Goal: Book appointment/travel/reservation

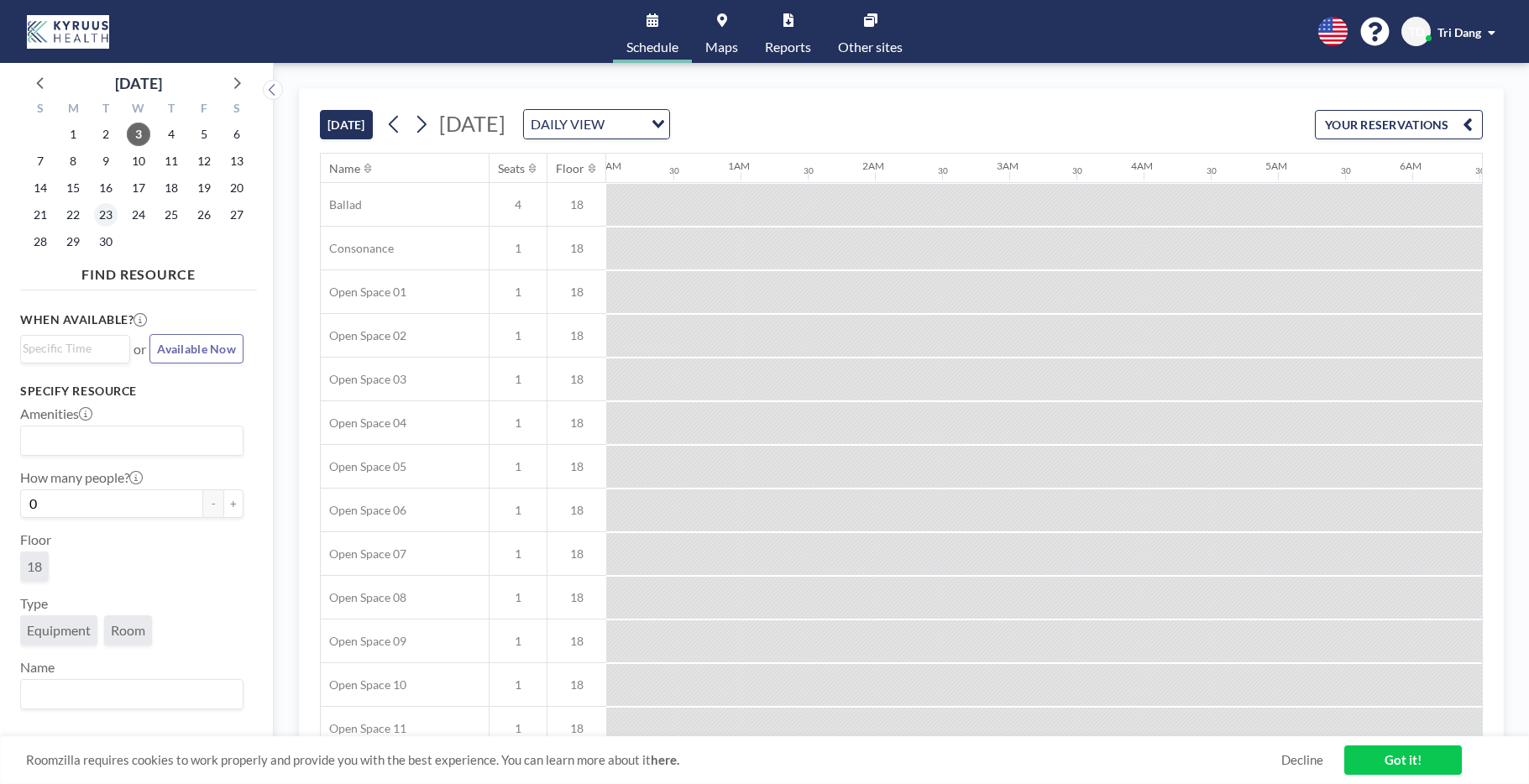
scroll to position [0, 1679]
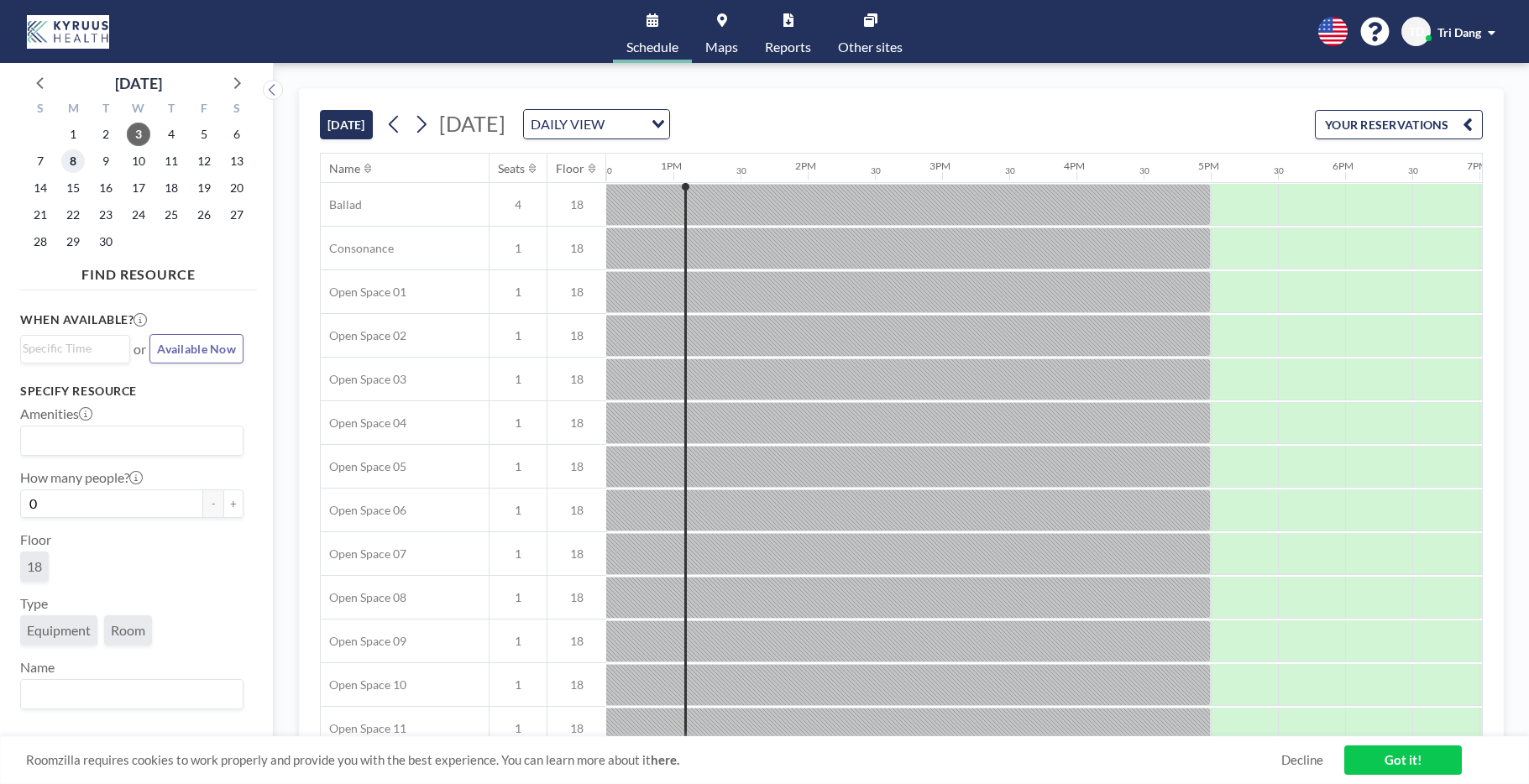
click at [70, 161] on span "8" at bounding box center [72, 161] width 24 height 24
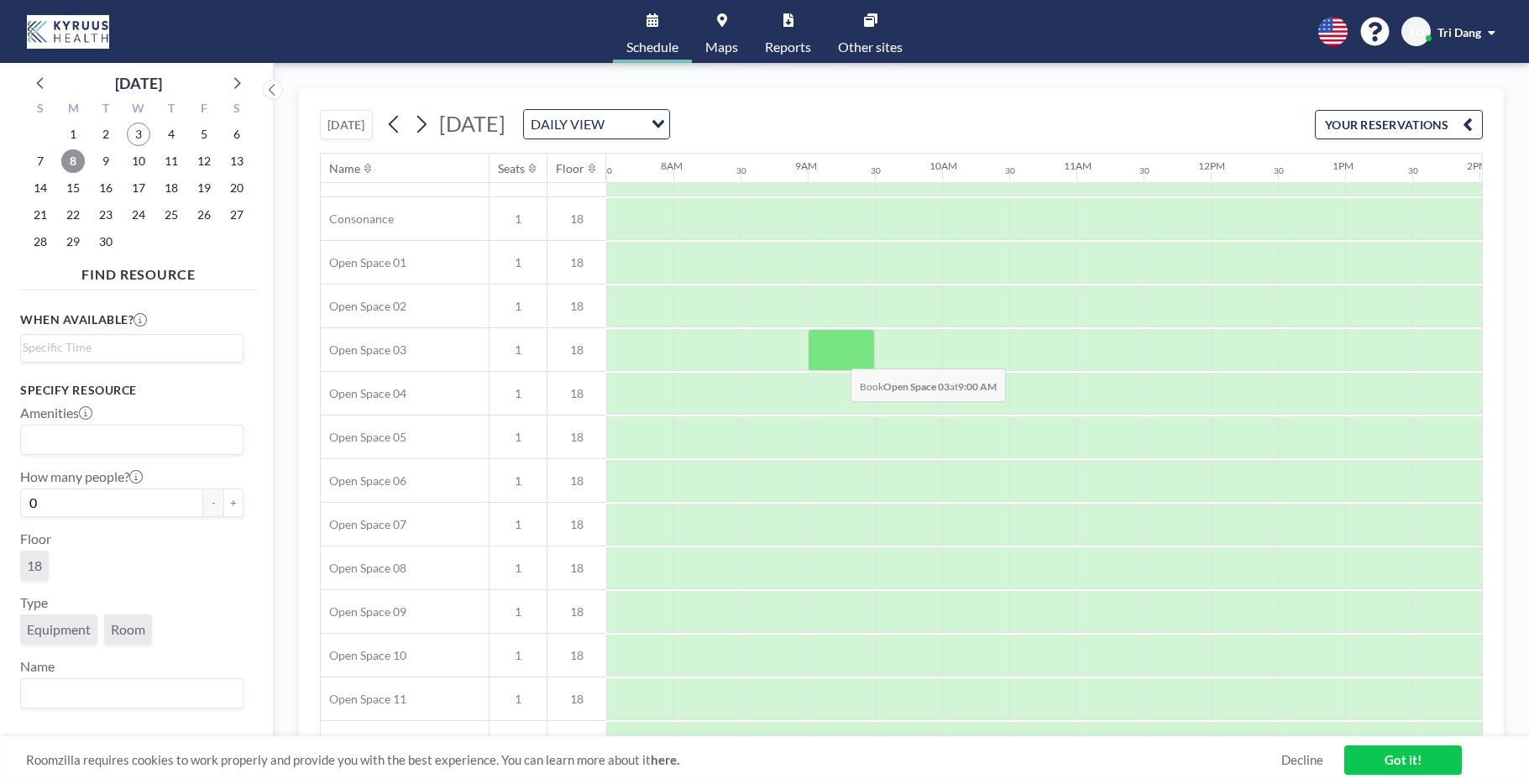
scroll to position [0, 1007]
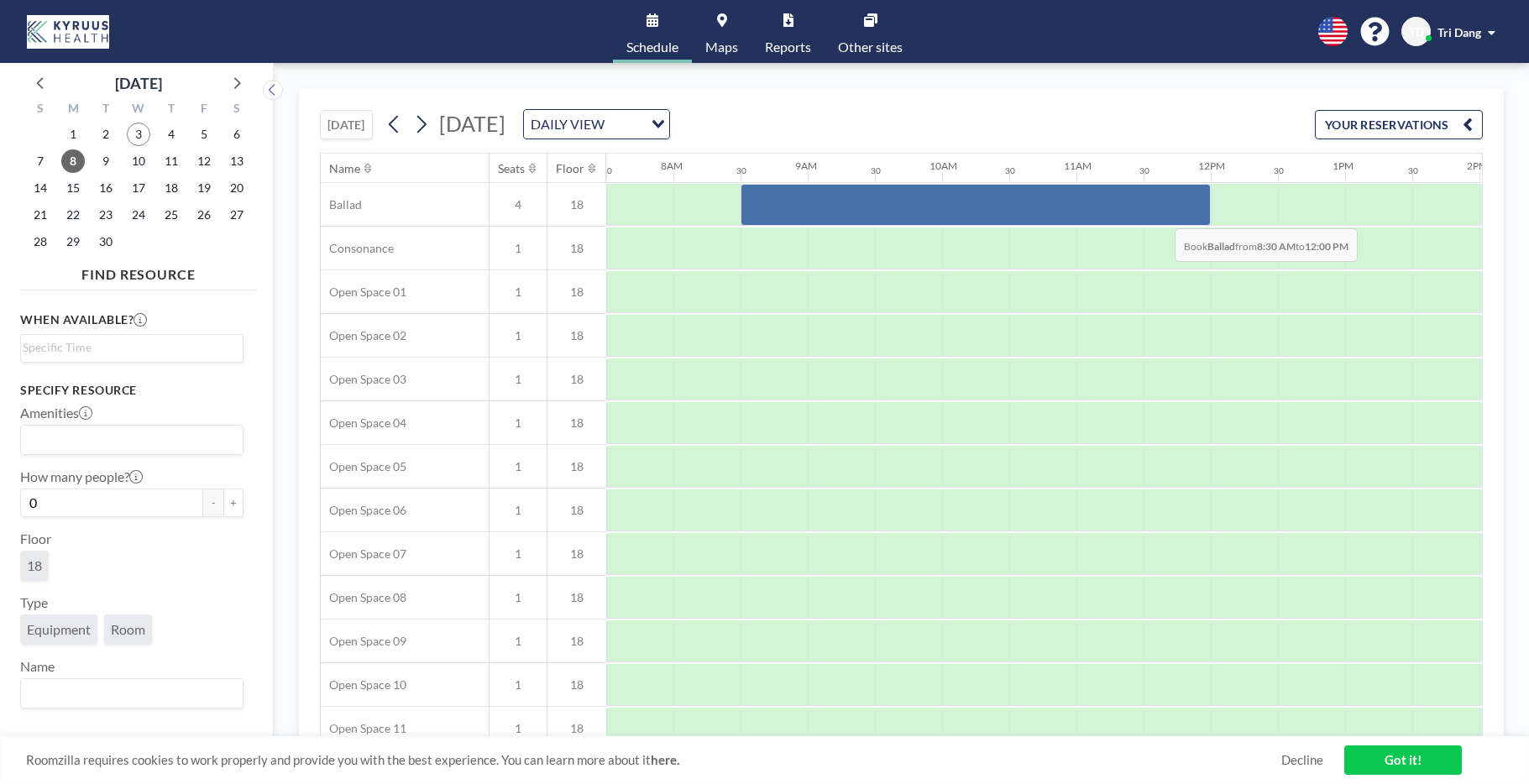
drag, startPoint x: 764, startPoint y: 214, endPoint x: 1161, endPoint y: 215, distance: 397.0
click at [1161, 215] on div at bounding box center [976, 205] width 470 height 42
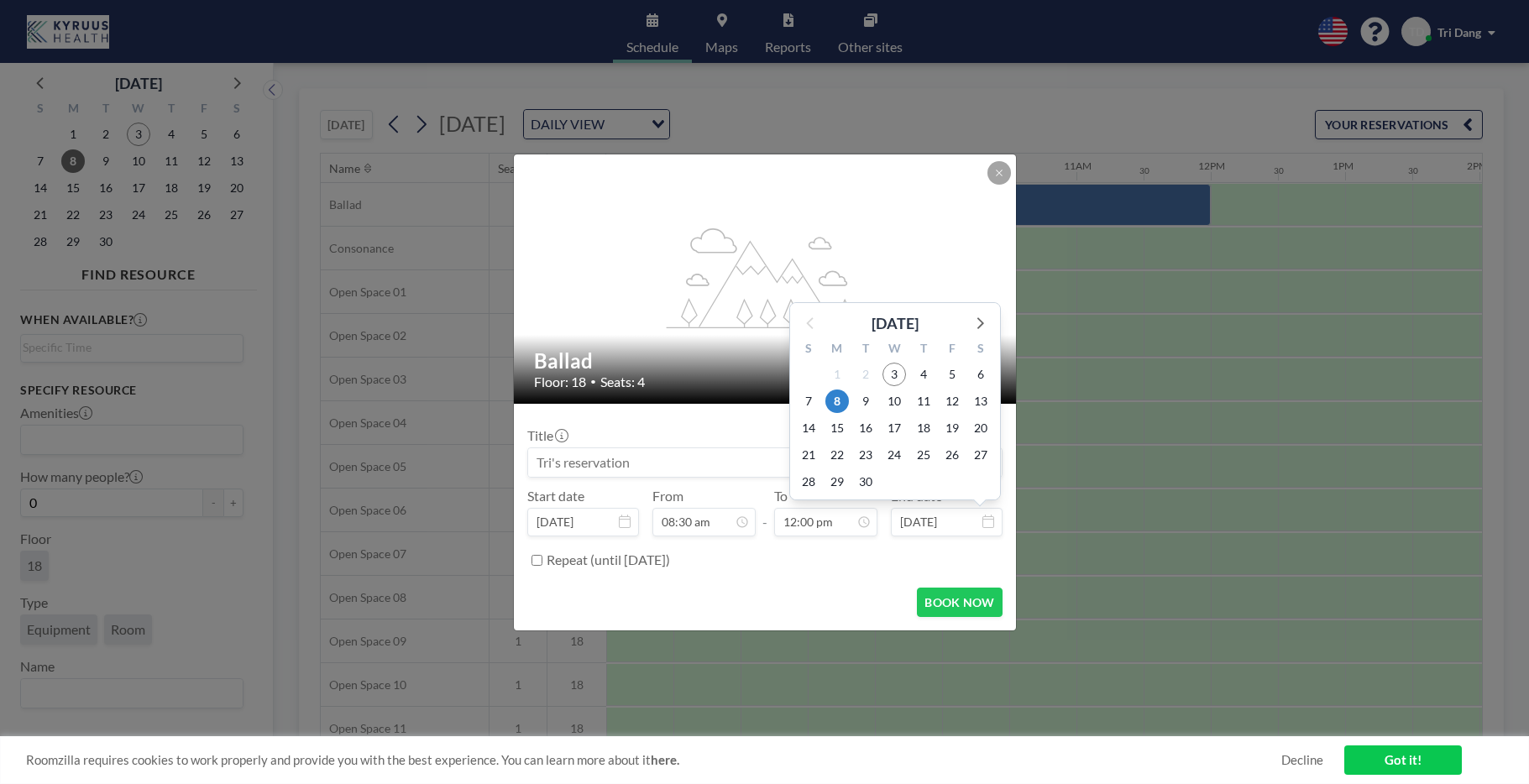
scroll to position [717, 0]
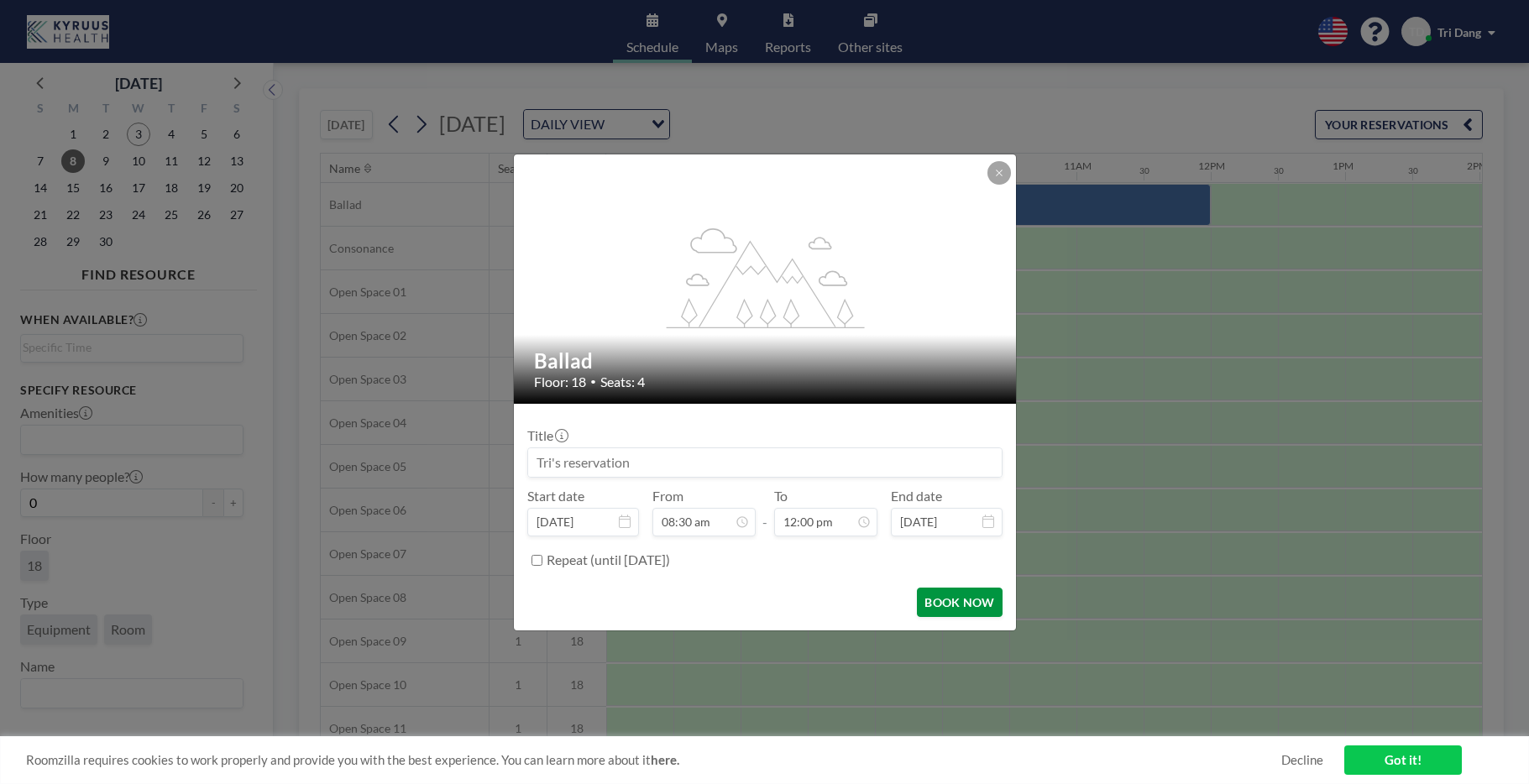
click at [954, 605] on button "BOOK NOW" at bounding box center [959, 602] width 85 height 29
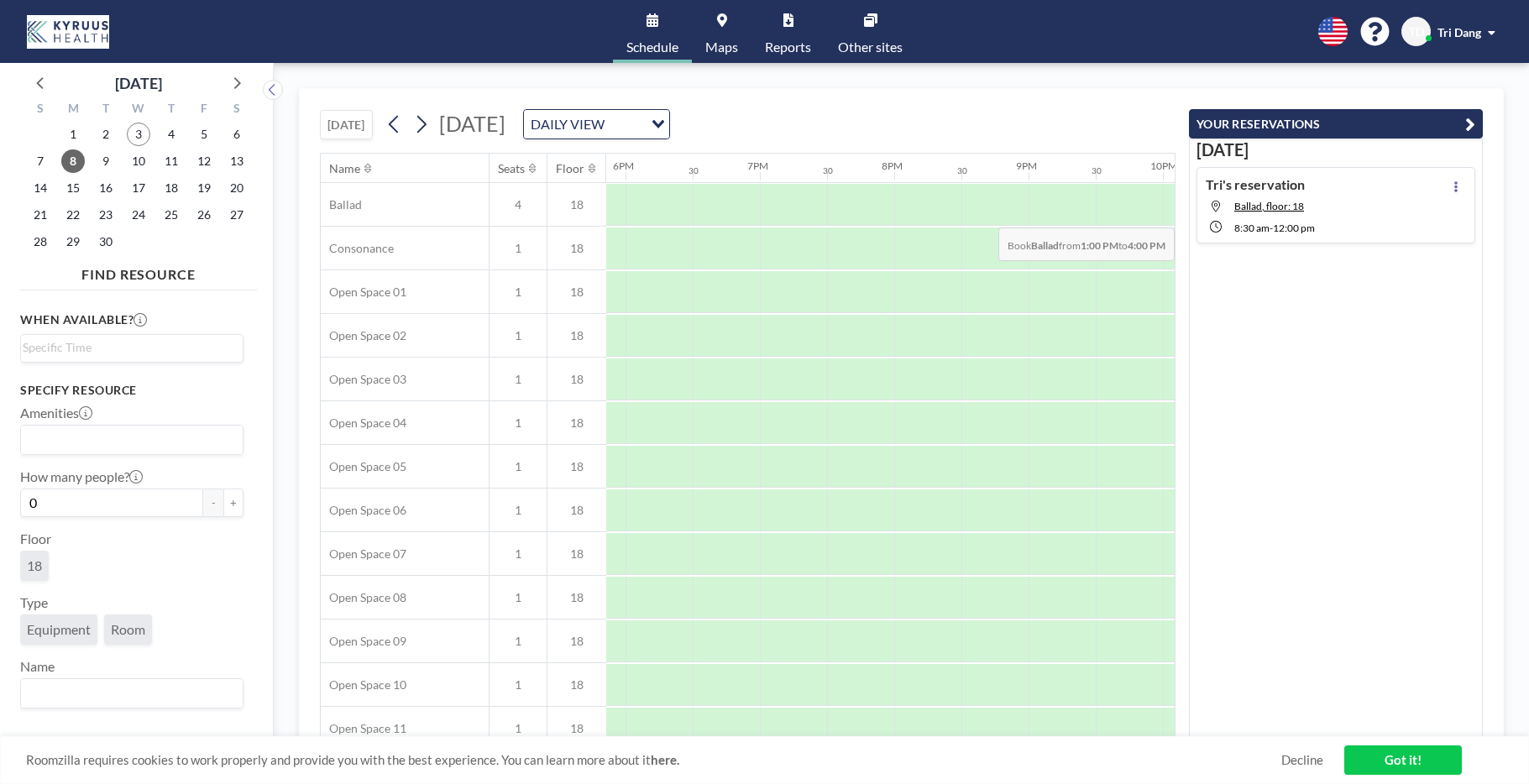
scroll to position [0, 2402]
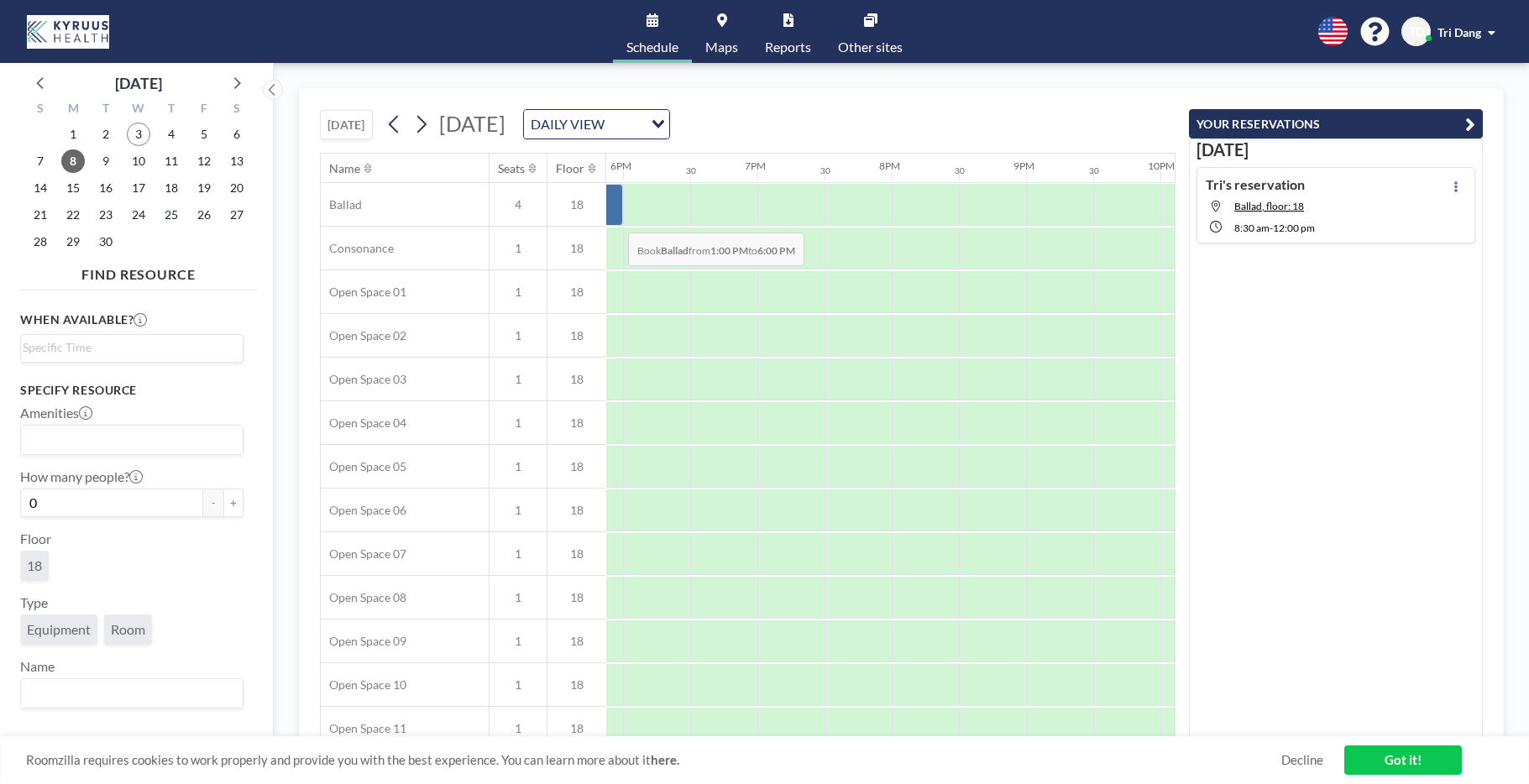
drag, startPoint x: 790, startPoint y: 204, endPoint x: 615, endPoint y: 220, distance: 175.7
click at [615, 220] on div at bounding box center [287, 205] width 671 height 42
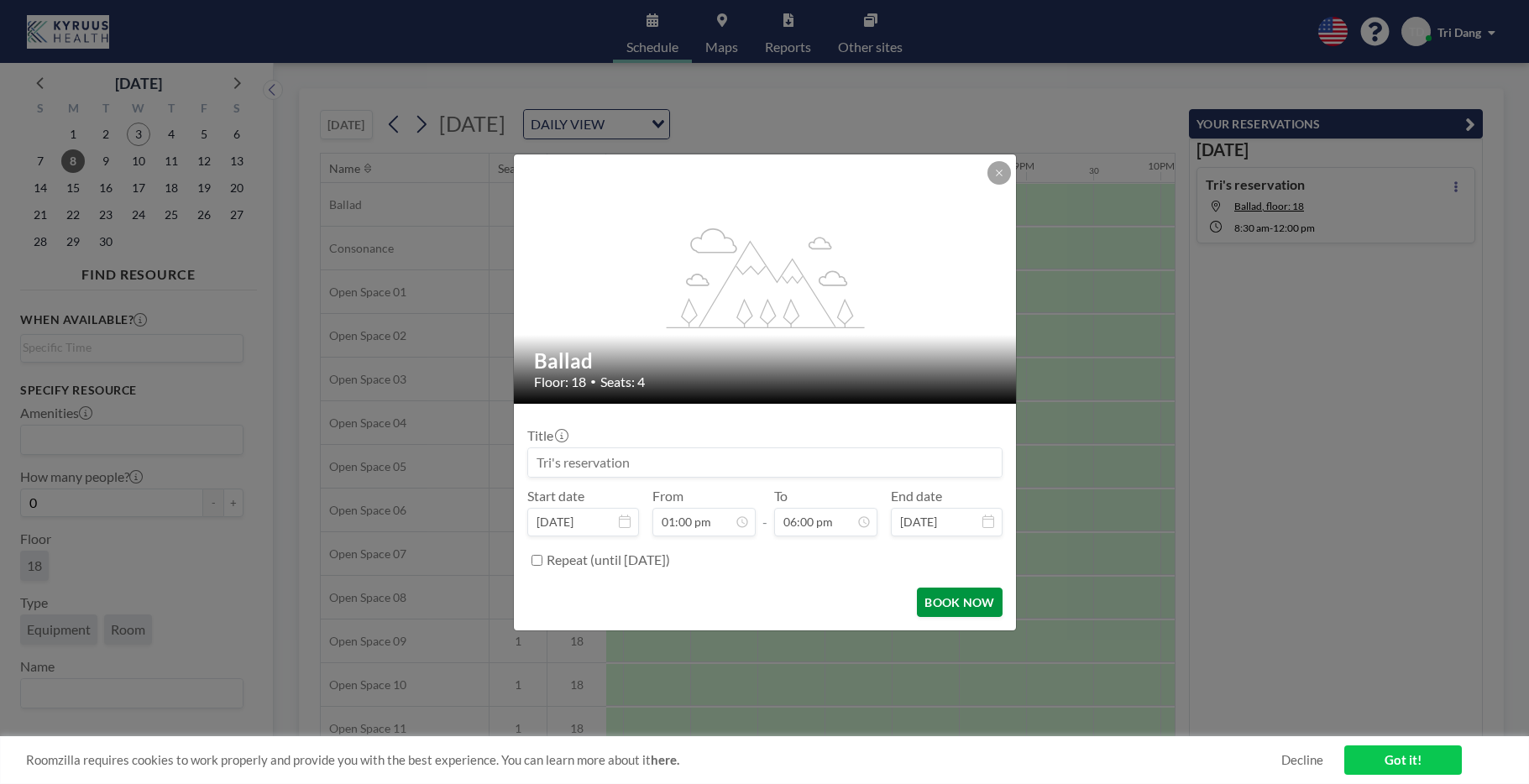
scroll to position [1075, 0]
click at [955, 604] on button "BOOK NOW" at bounding box center [959, 602] width 85 height 29
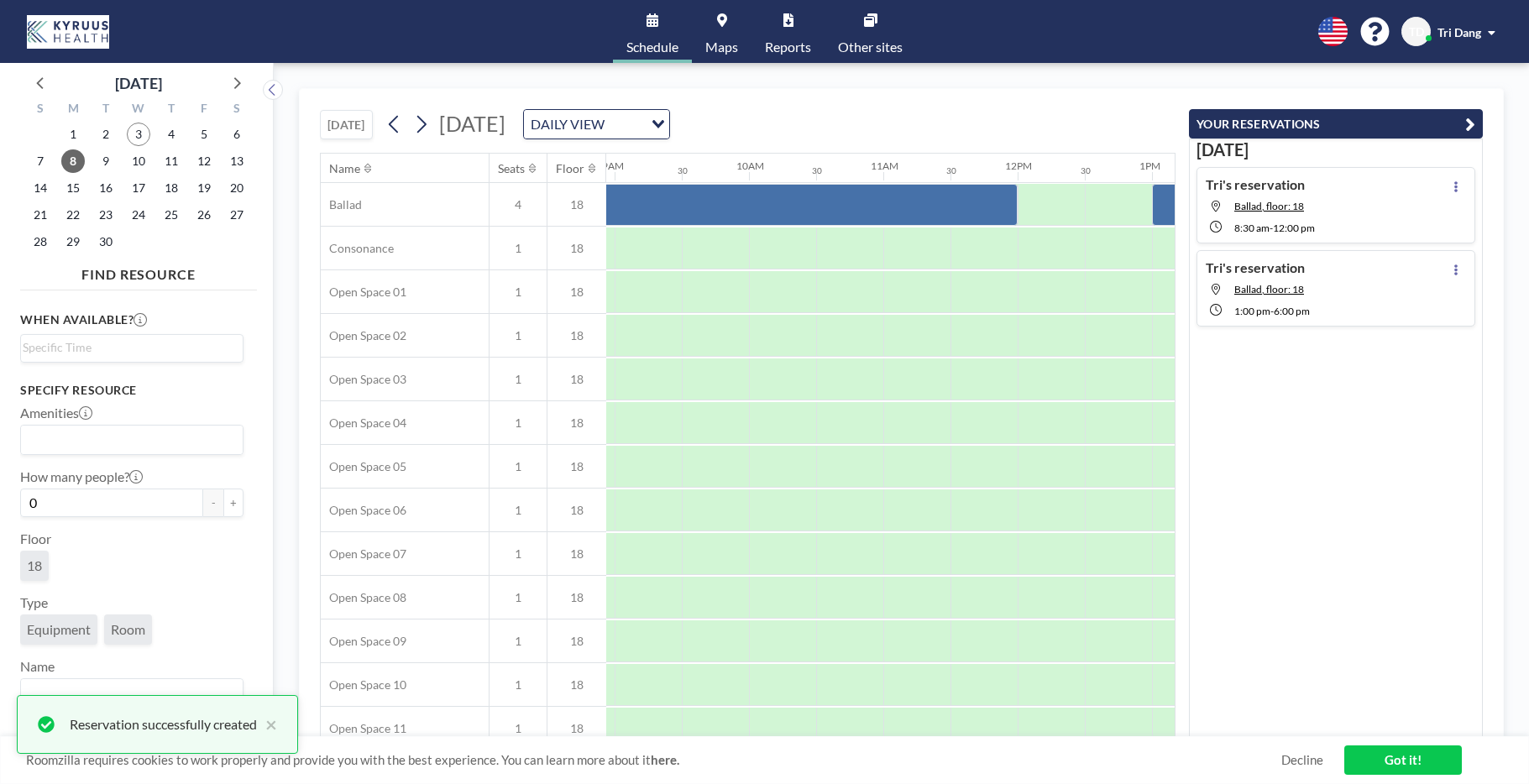
scroll to position [0, 1233]
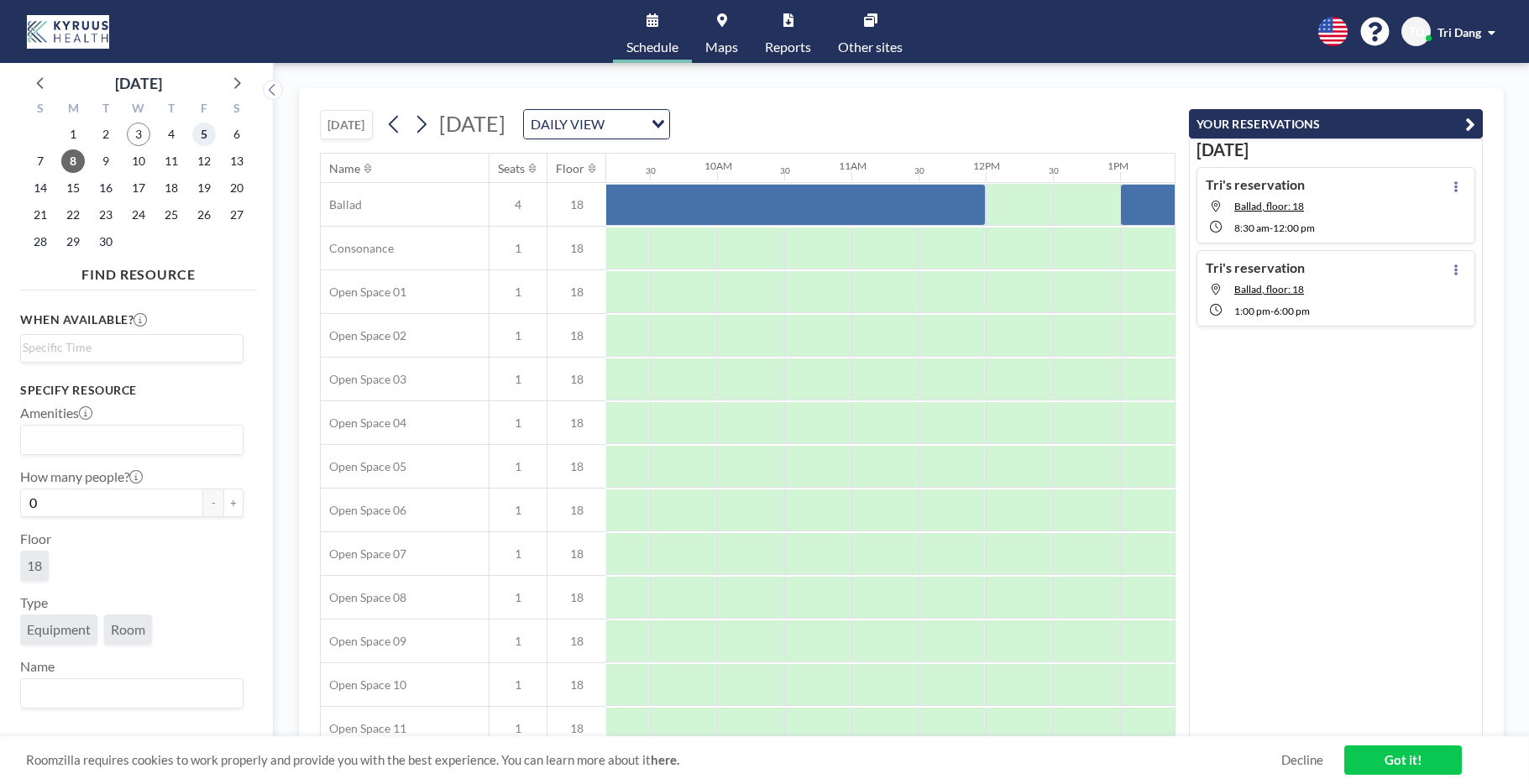
click at [197, 134] on span "5" at bounding box center [203, 133] width 24 height 24
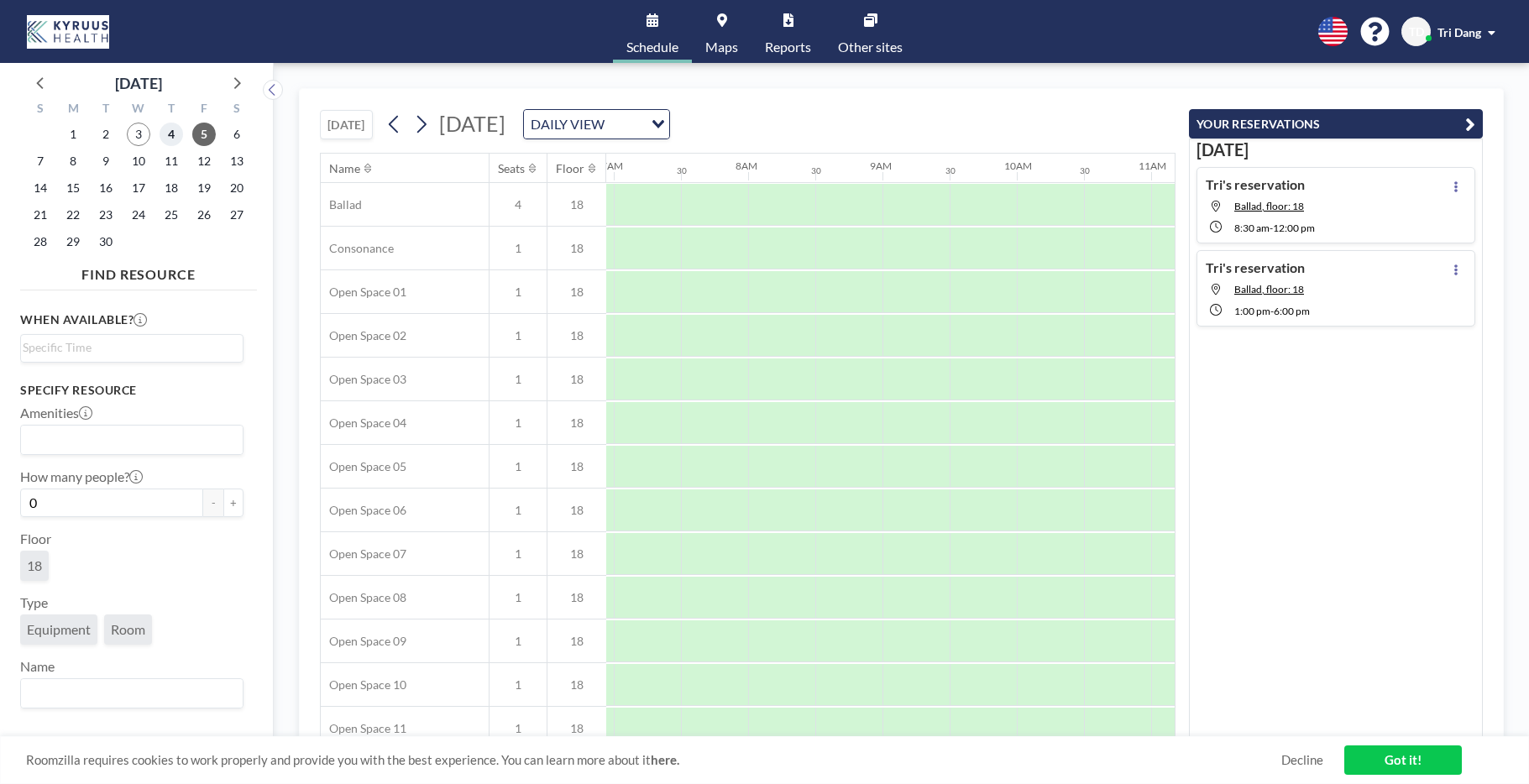
scroll to position [0, 1007]
click at [171, 131] on span "4" at bounding box center [171, 133] width 24 height 24
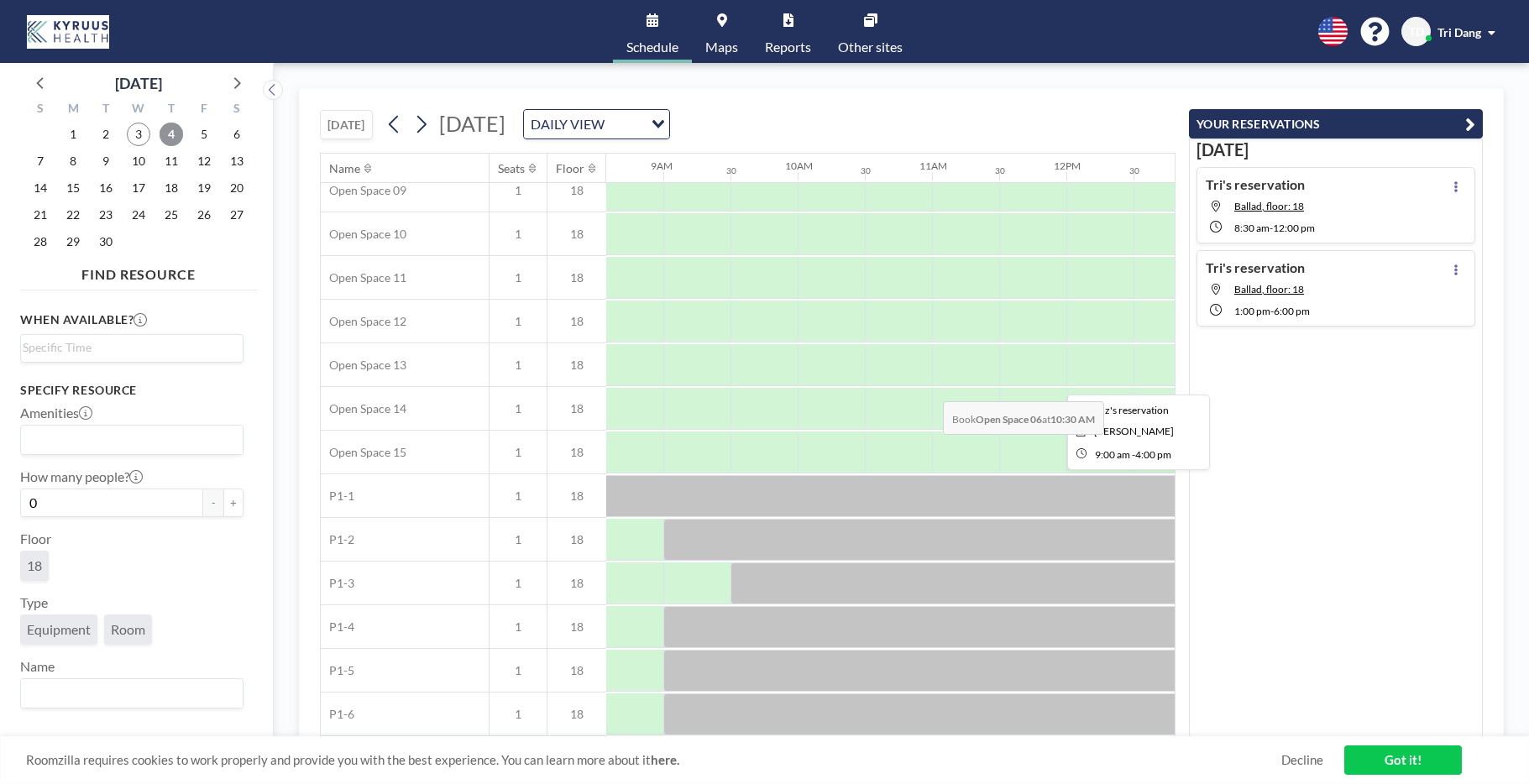
scroll to position [6, 1152]
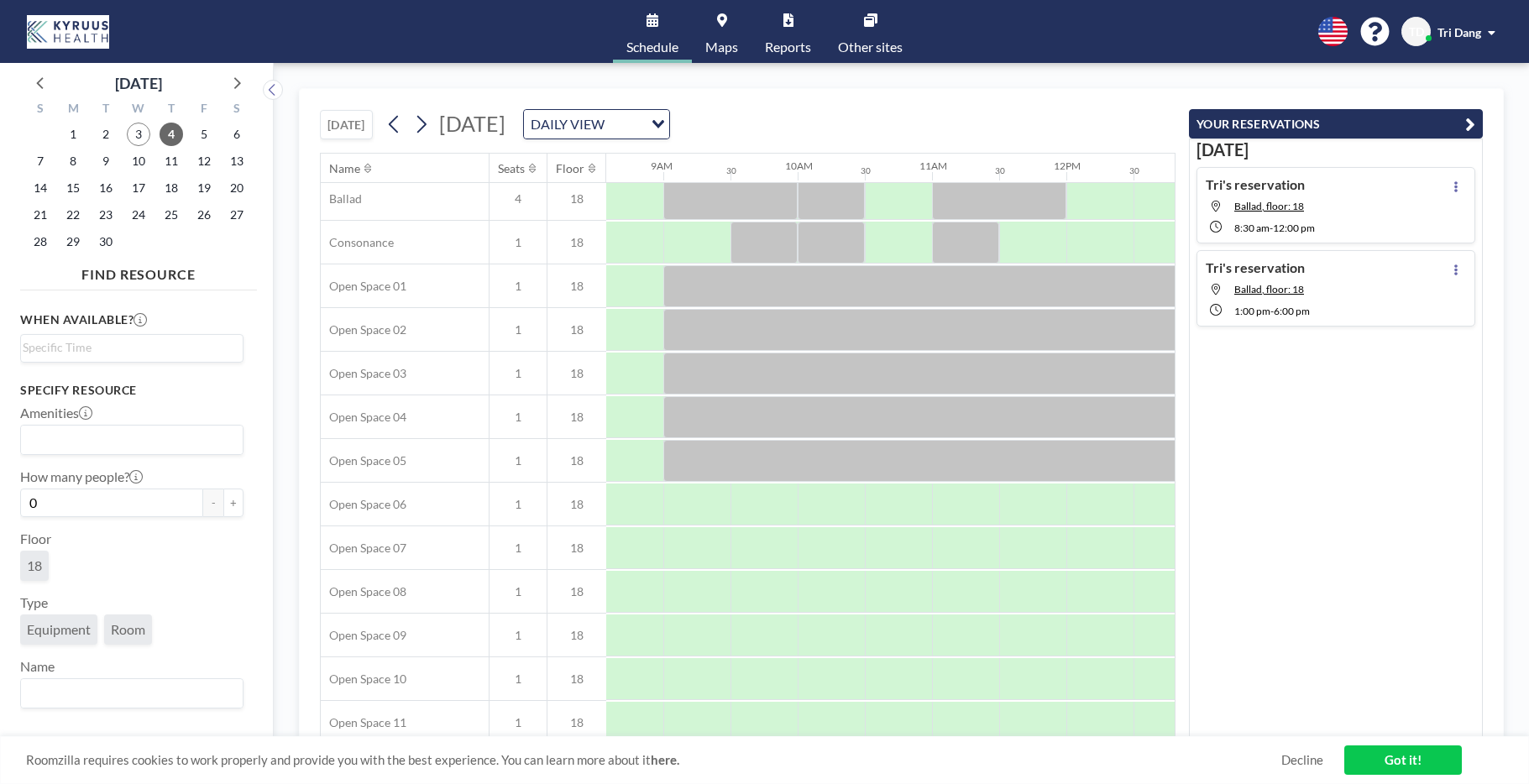
click at [1465, 118] on icon "button" at bounding box center [1470, 123] width 10 height 20
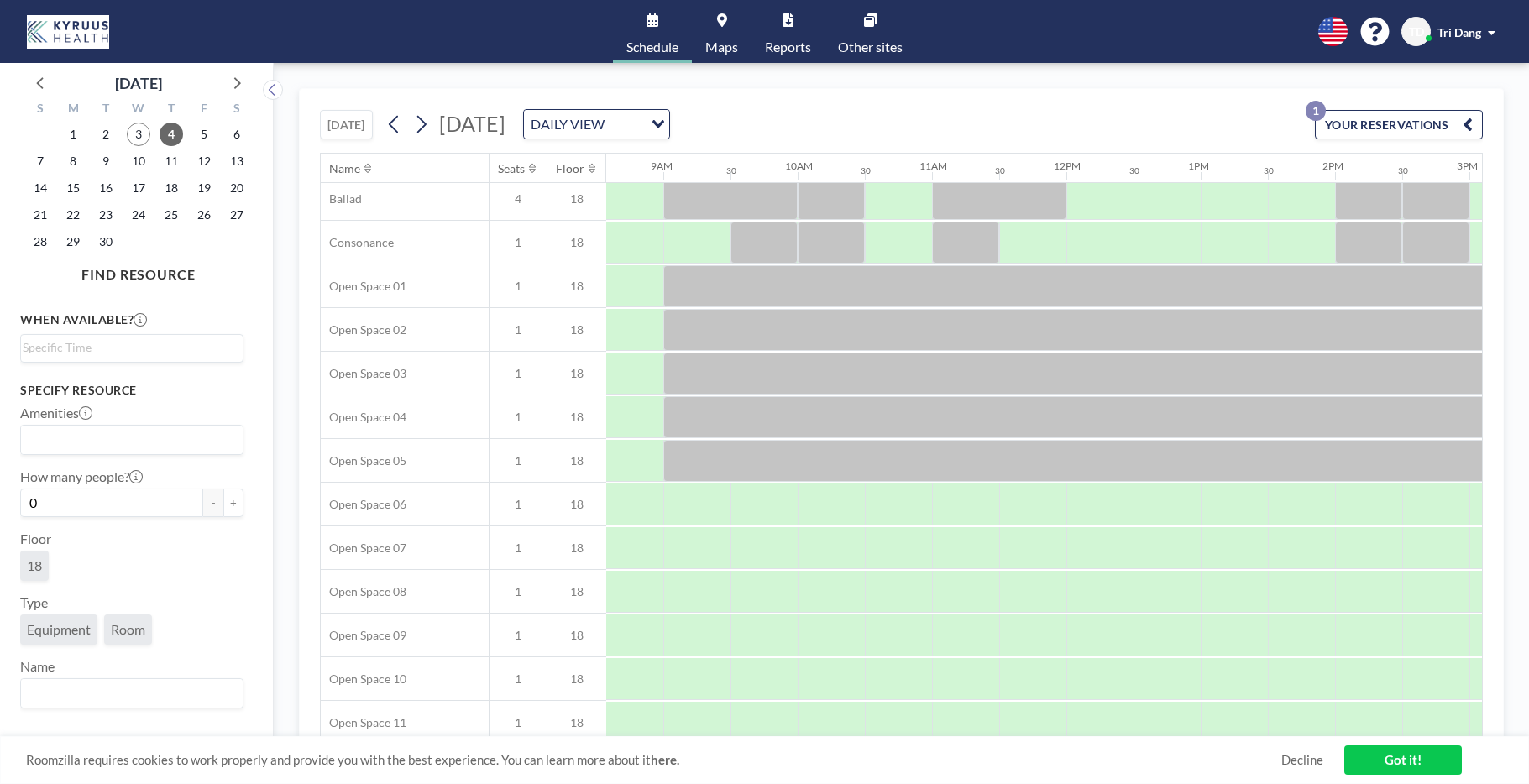
click at [1442, 126] on button "YOUR RESERVATIONS 1" at bounding box center [1398, 124] width 168 height 29
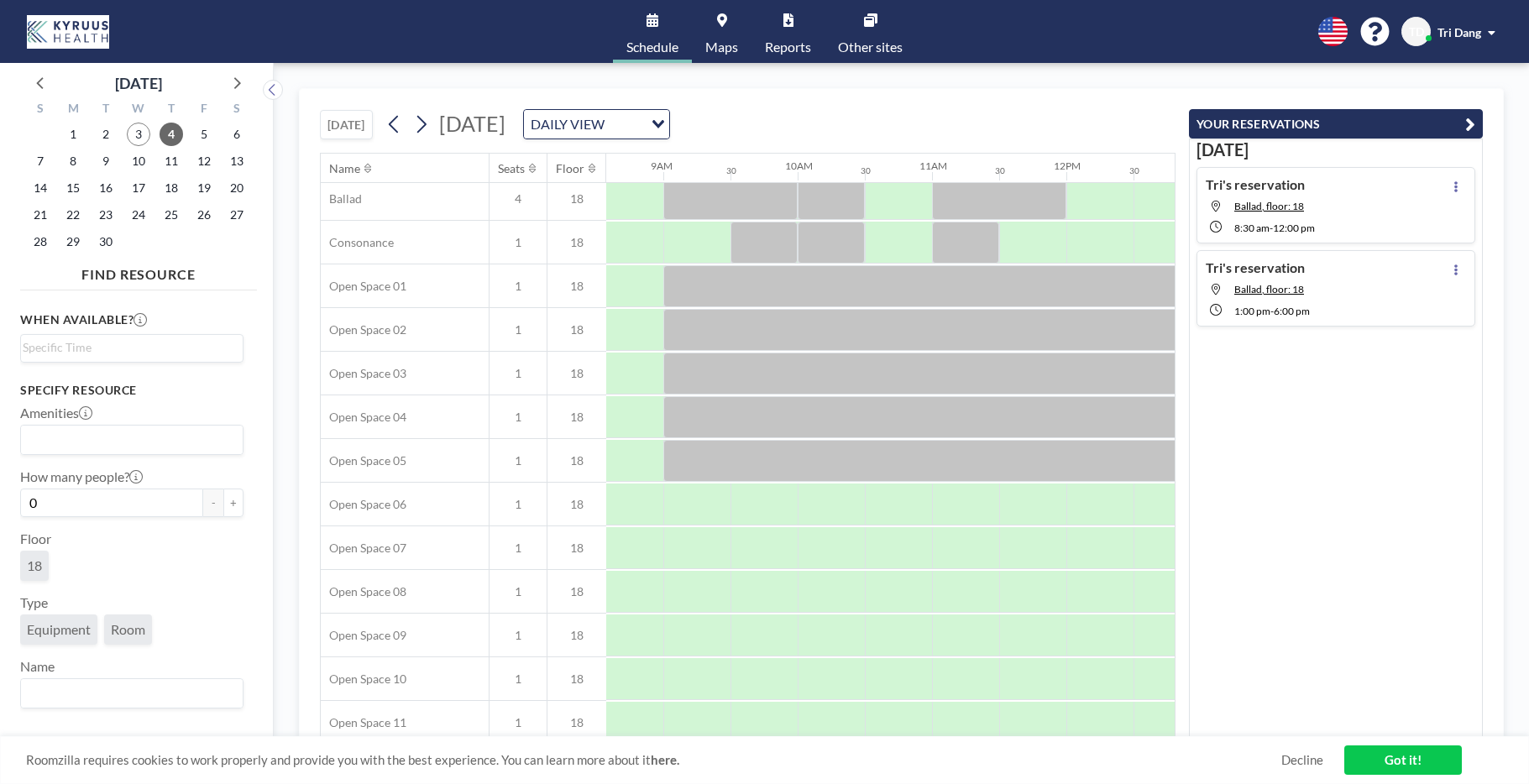
click at [1392, 759] on link "Got it!" at bounding box center [1403, 760] width 118 height 29
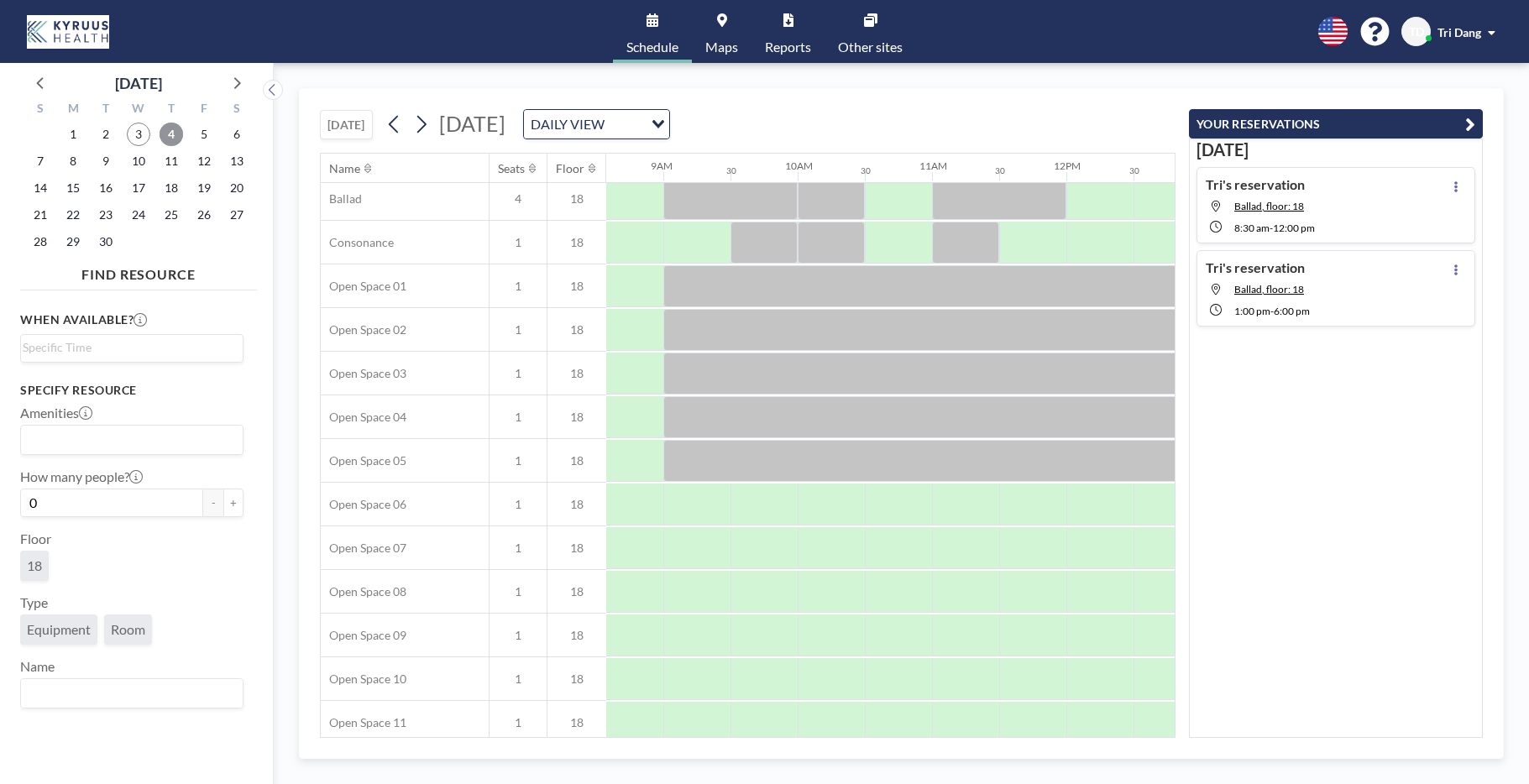
click at [161, 132] on span "4" at bounding box center [171, 133] width 24 height 24
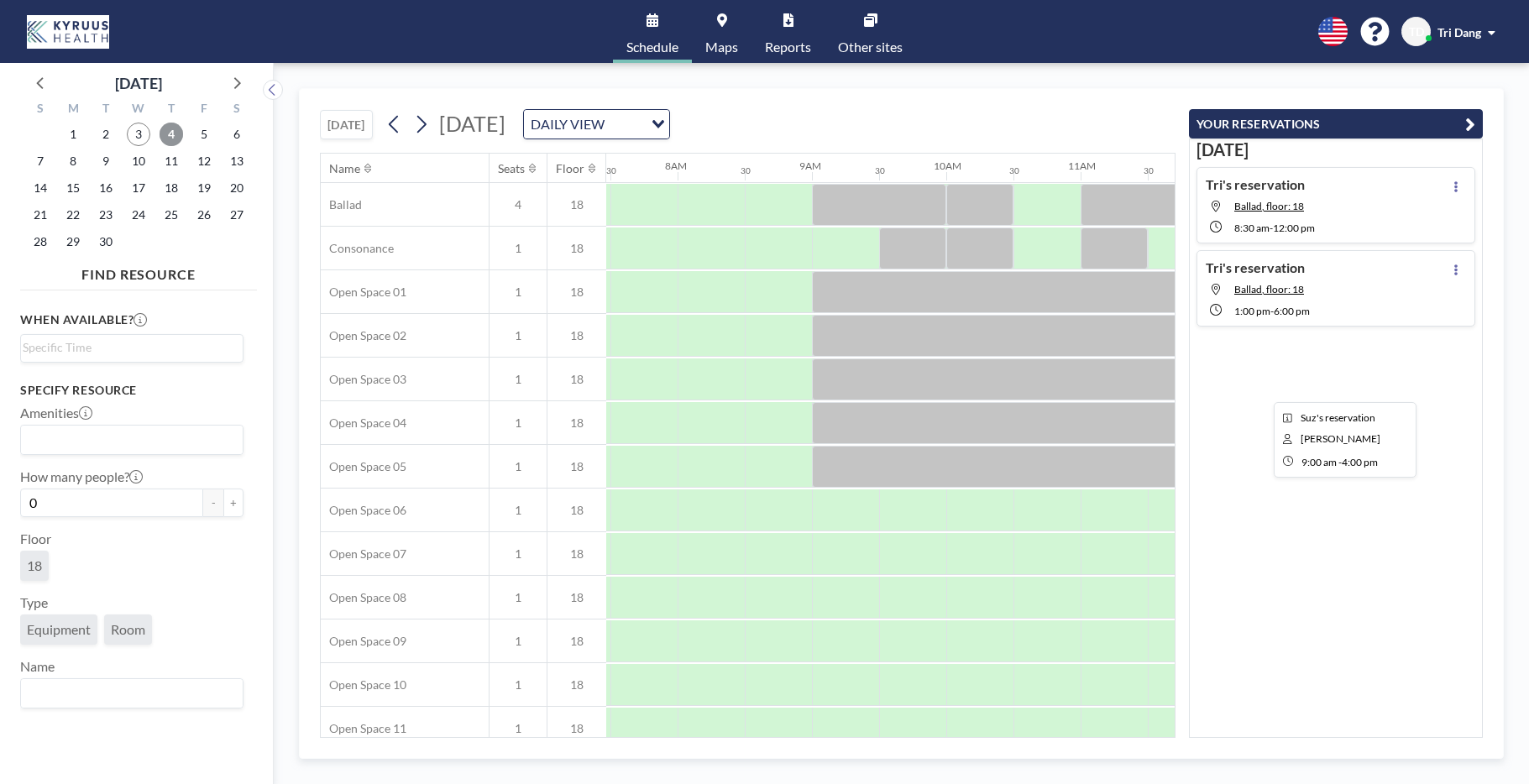
scroll to position [0, 1007]
click at [1469, 125] on icon "button" at bounding box center [1470, 123] width 10 height 20
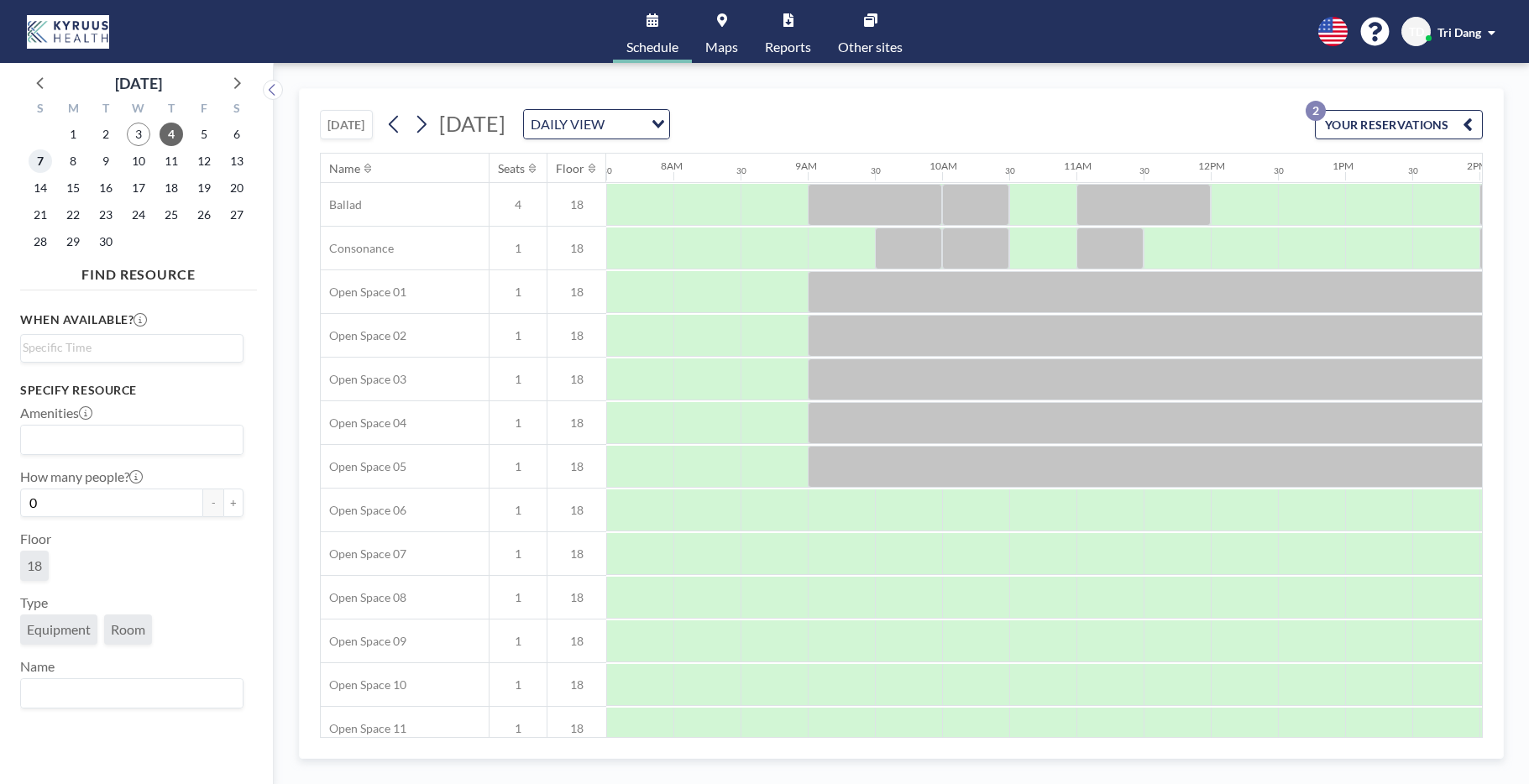
click at [43, 164] on span "7" at bounding box center [39, 161] width 24 height 24
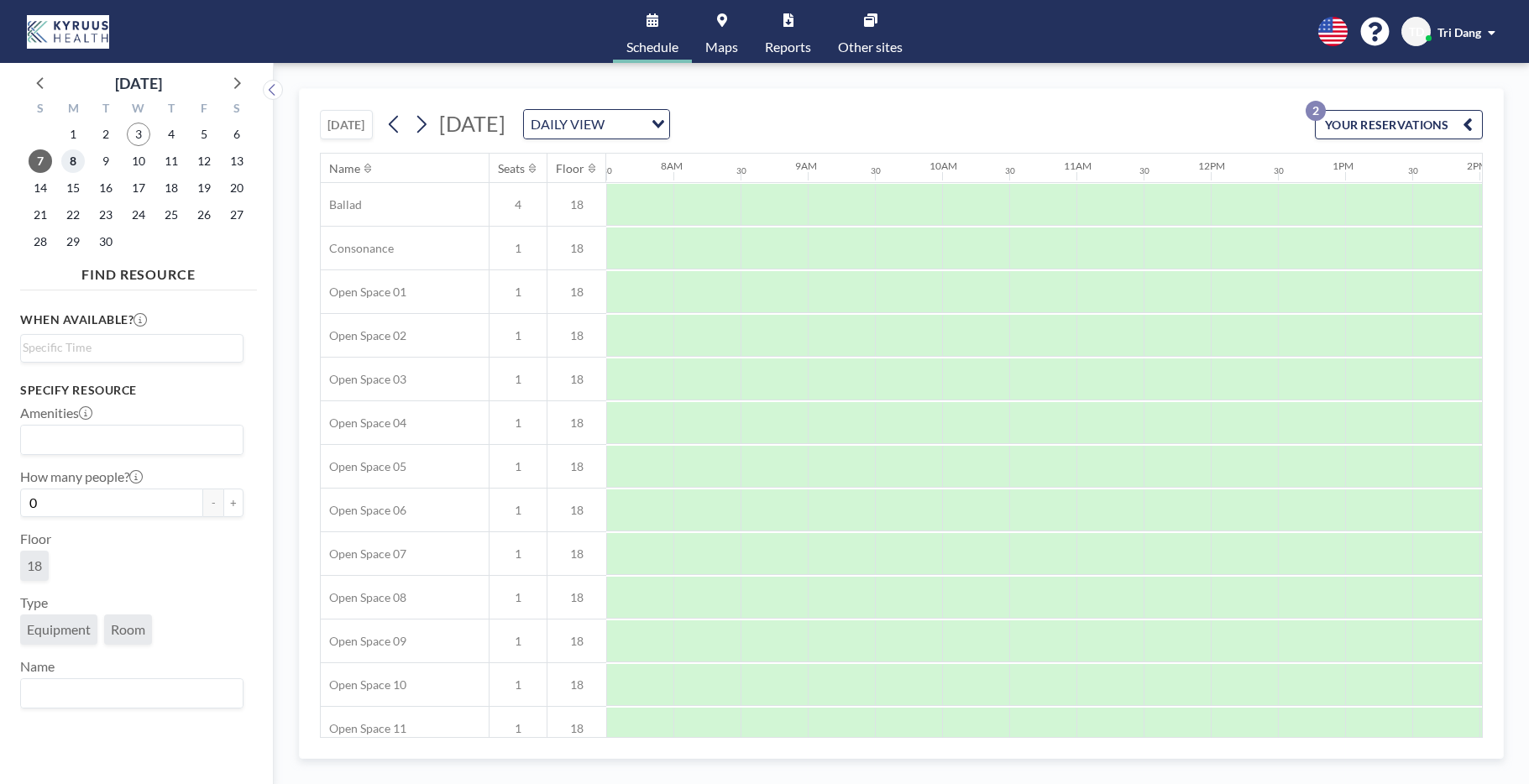
click at [66, 162] on span "8" at bounding box center [72, 161] width 24 height 24
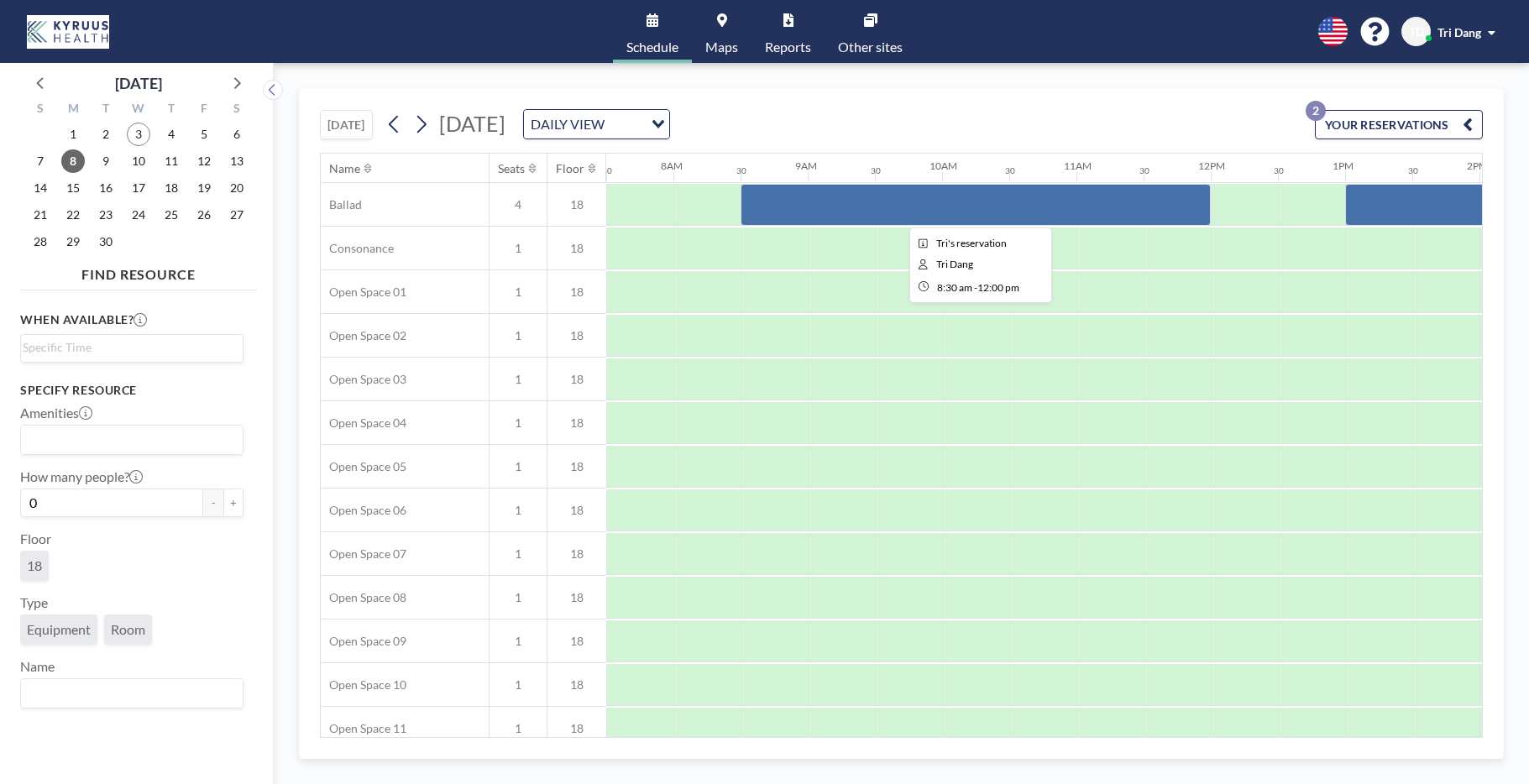
click at [839, 205] on div at bounding box center [976, 205] width 470 height 42
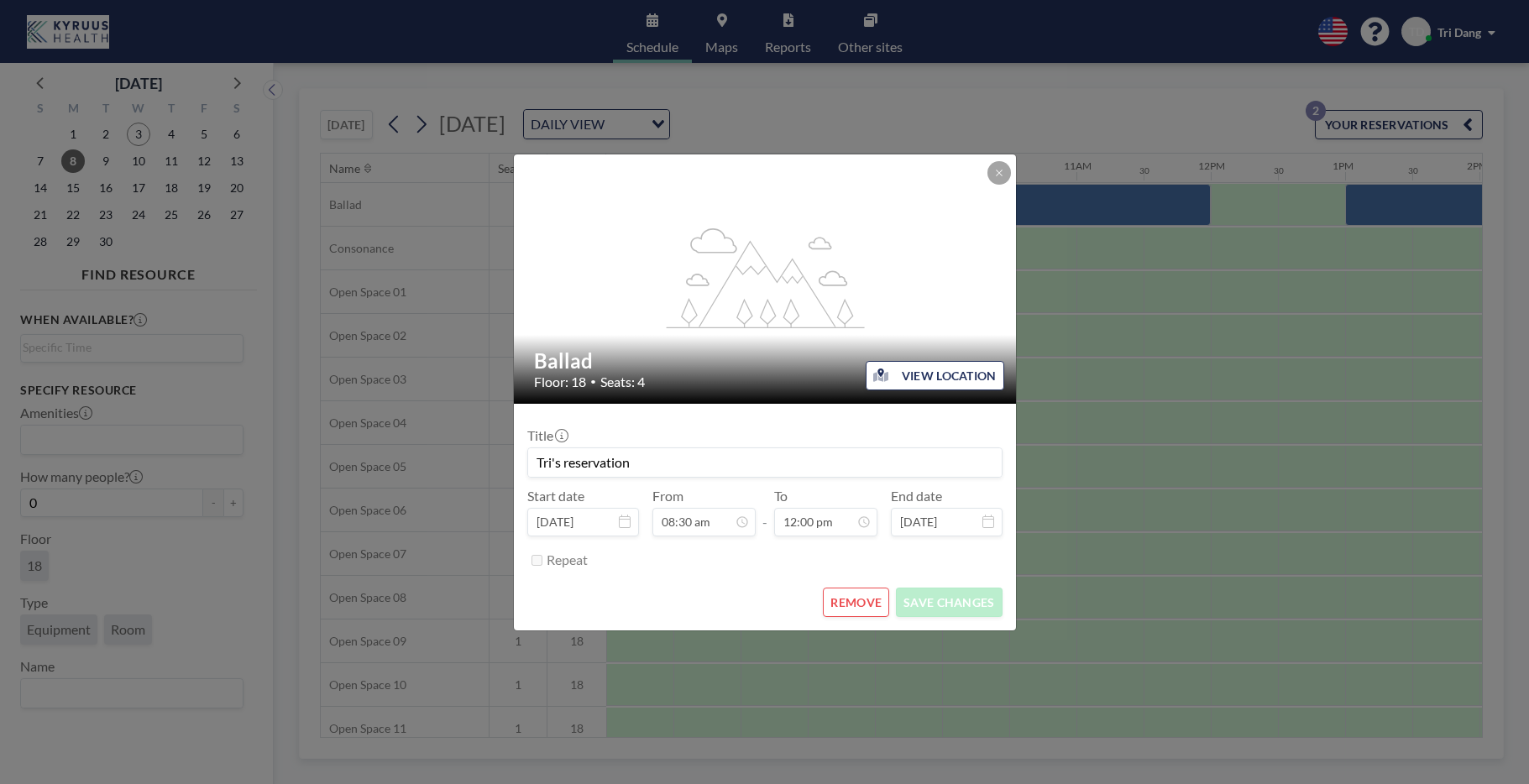
click at [875, 598] on button "REMOVE" at bounding box center [856, 602] width 67 height 29
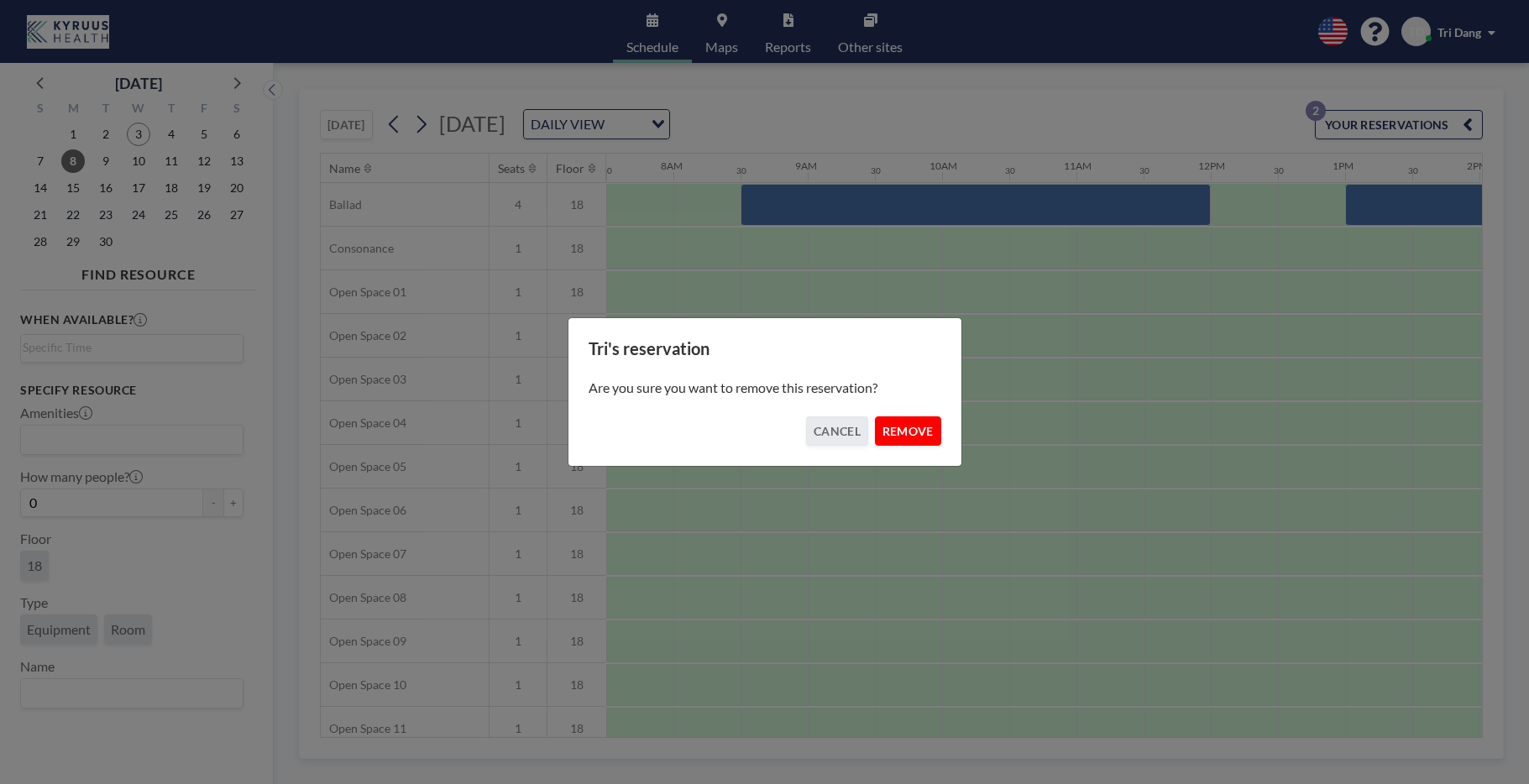
click at [922, 439] on button "REMOVE" at bounding box center [907, 431] width 67 height 29
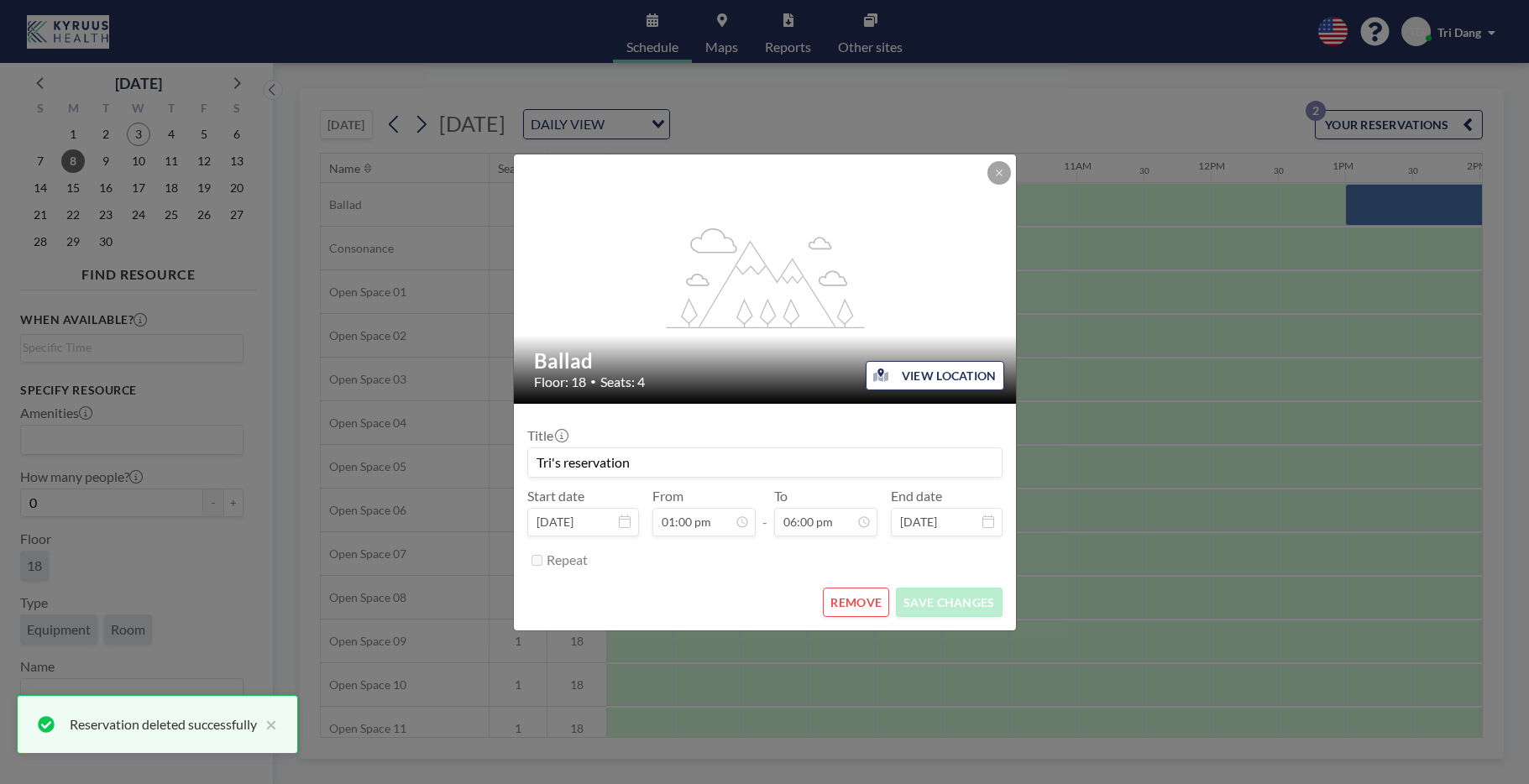
scroll to position [1075, 0]
click at [864, 600] on button "REMOVE" at bounding box center [856, 602] width 67 height 29
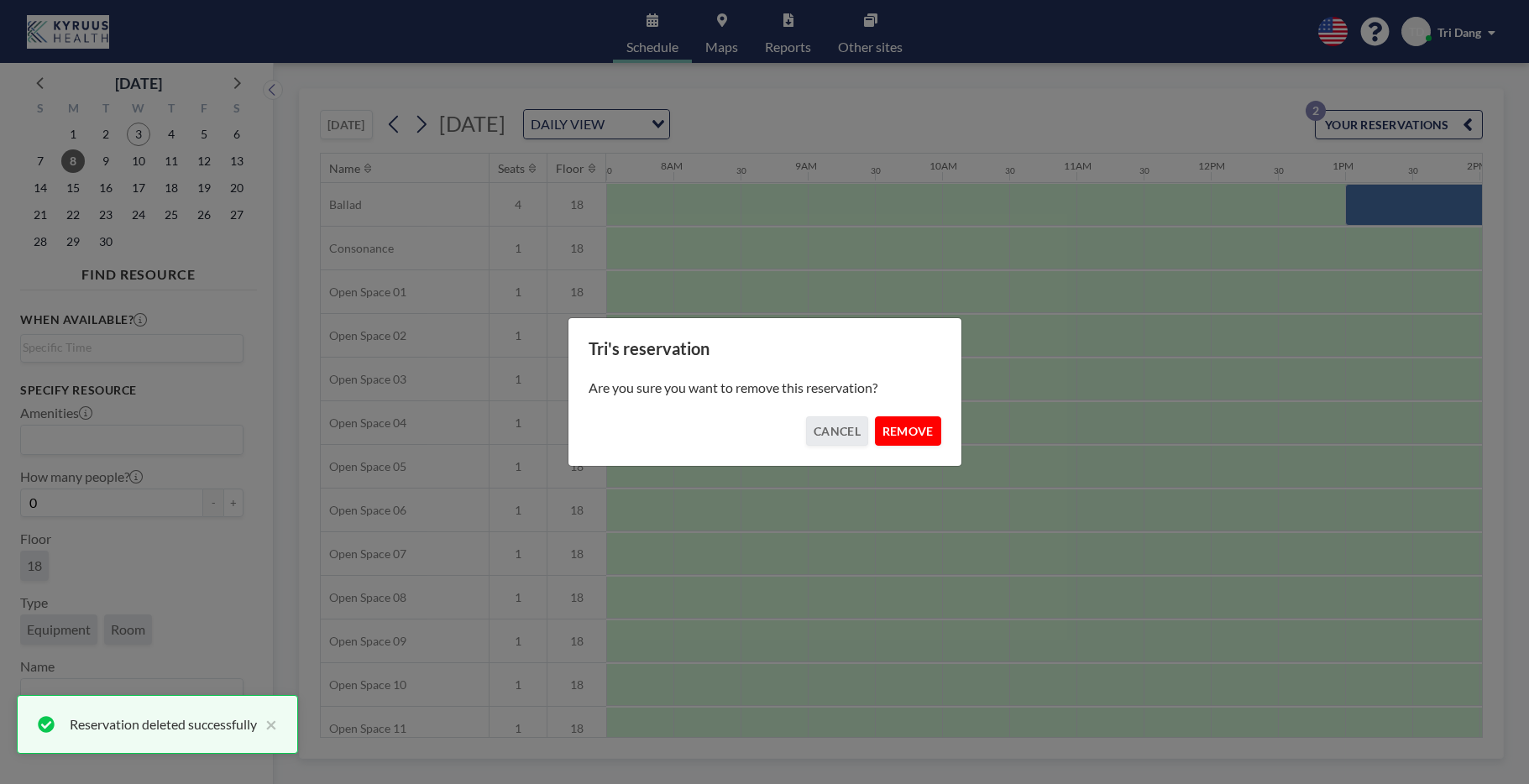
click at [935, 440] on button "REMOVE" at bounding box center [907, 431] width 67 height 29
